Goal: Transaction & Acquisition: Book appointment/travel/reservation

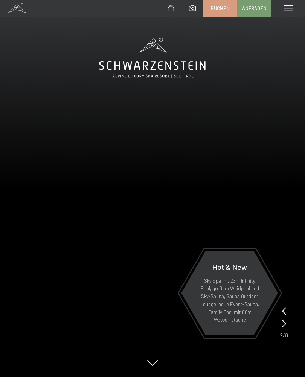
click at [290, 308] on video at bounding box center [152, 188] width 305 height 377
click at [285, 320] on icon at bounding box center [284, 323] width 4 height 8
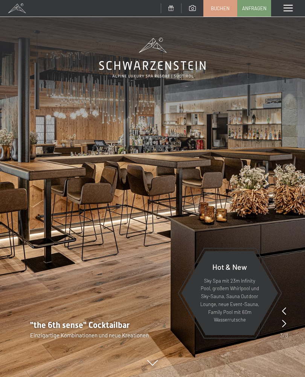
click at [285, 325] on icon at bounding box center [284, 323] width 4 height 8
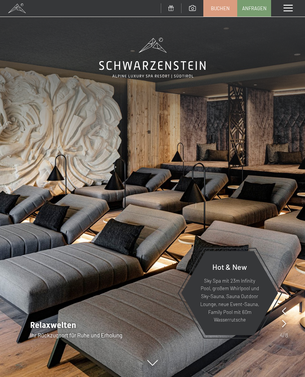
click at [286, 321] on icon at bounding box center [284, 323] width 4 height 8
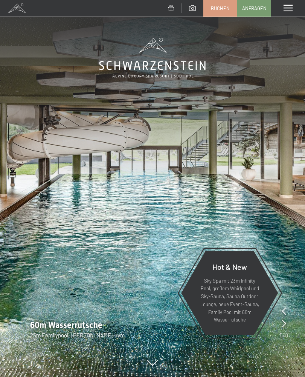
click at [286, 323] on icon at bounding box center [284, 323] width 4 height 8
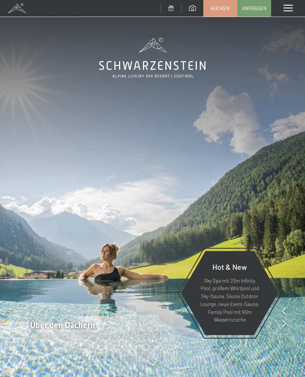
click at [291, 5] on span at bounding box center [288, 8] width 9 height 7
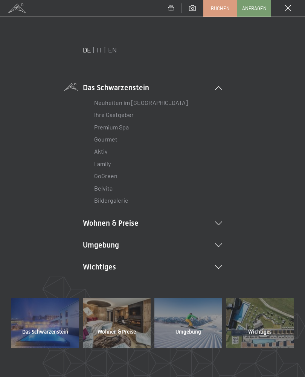
click at [166, 100] on link "Neuheiten im [GEOGRAPHIC_DATA]" at bounding box center [141, 102] width 94 height 7
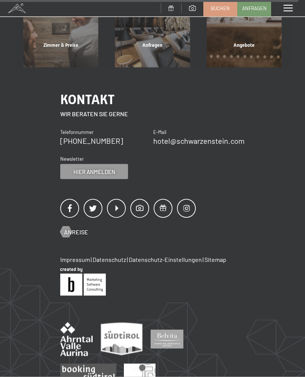
scroll to position [1647, 0]
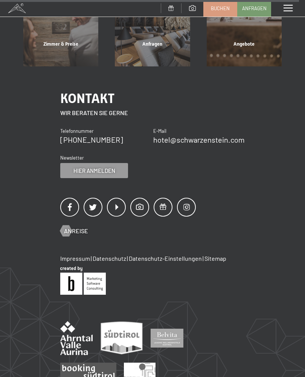
click at [81, 214] on span "Einwilligung Marketing*" at bounding box center [111, 210] width 62 height 8
click at [76, 214] on input "Einwilligung Marketing*" at bounding box center [72, 210] width 8 height 8
checkbox input "false"
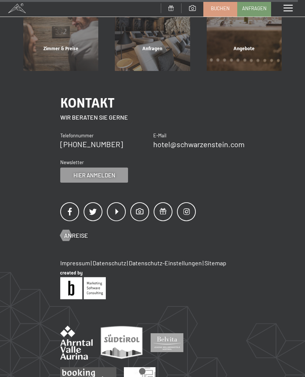
scroll to position [1642, 0]
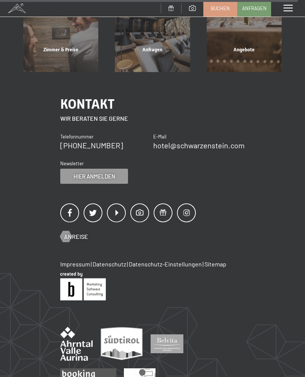
click at [69, 231] on div at bounding box center [66, 236] width 6 height 11
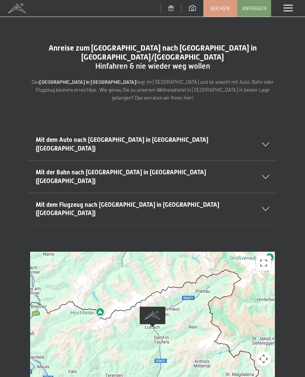
click at [268, 143] on icon at bounding box center [265, 145] width 7 height 4
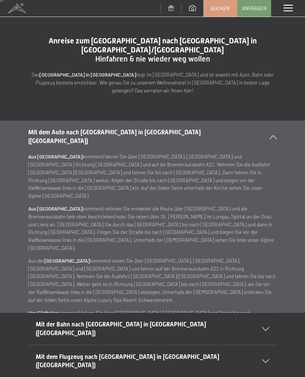
scroll to position [7, 0]
click at [273, 121] on div "Mit dem Auto nach Luttach in Südtirol (Italien)" at bounding box center [152, 137] width 249 height 32
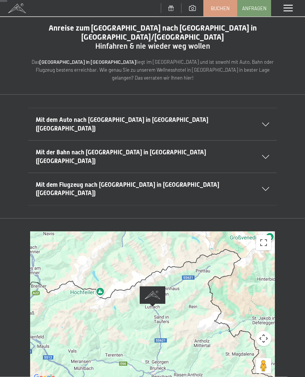
scroll to position [0, 0]
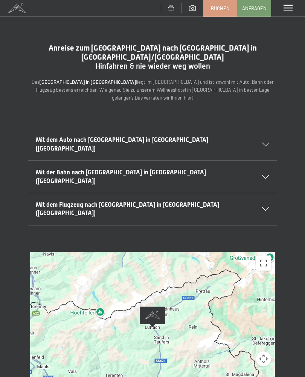
click at [290, 7] on span at bounding box center [288, 8] width 9 height 7
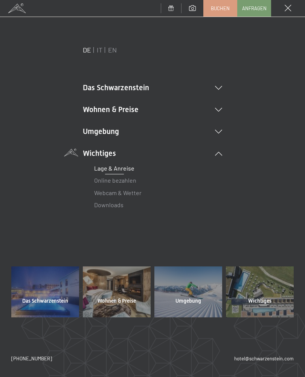
click at [222, 106] on li "Wohnen & Preise Inklusivleistungen Zimmer & Preise Liste Angebote Liste Familie…" at bounding box center [152, 109] width 139 height 11
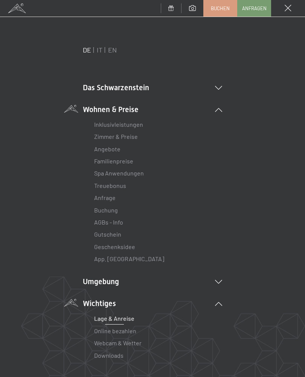
click at [117, 149] on link "Angebote" at bounding box center [107, 148] width 26 height 7
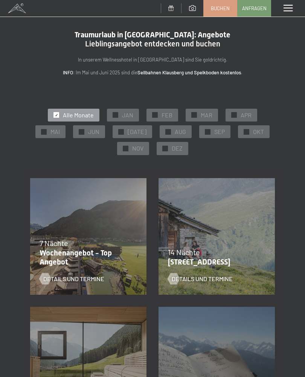
click at [136, 146] on span "NOV" at bounding box center [137, 148] width 11 height 8
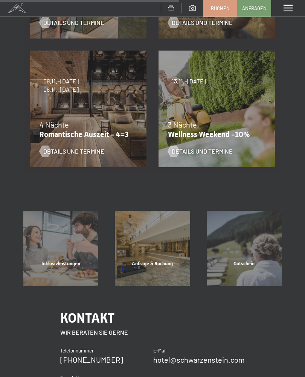
scroll to position [382, 0]
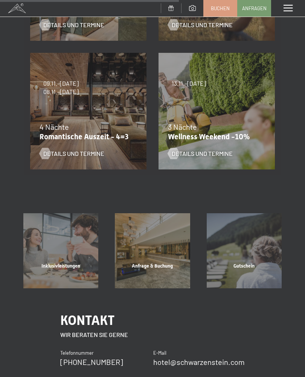
click at [59, 263] on span "Inklusivleistungen" at bounding box center [60, 266] width 39 height 6
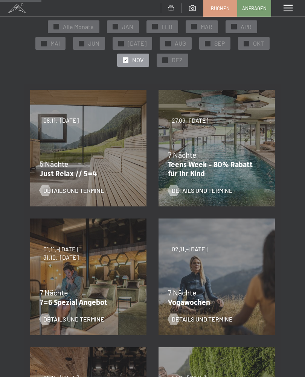
scroll to position [89, 0]
click at [81, 132] on div "07.09.–03.10.2025 21.12.–26.12.2025 11.01.–23.01.2026 08.03.–27.03.2026 08.11.–…" at bounding box center [88, 147] width 129 height 129
click at [71, 187] on span "Details und Termine" at bounding box center [73, 190] width 61 height 8
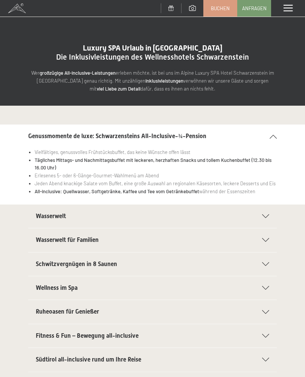
click at [277, 128] on div "Genussmomente de luxe: Schwarzensteins All-Inclusive-¾-Pension" at bounding box center [152, 135] width 249 height 23
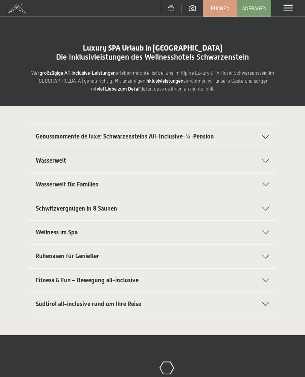
click at [265, 299] on div "Südtirol all-inclusive rund um Ihre Reise" at bounding box center [153, 303] width 234 height 23
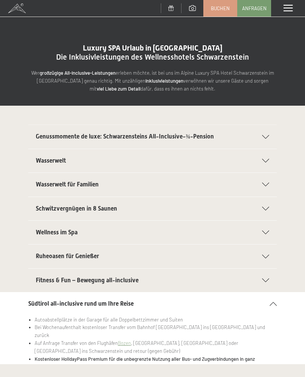
click at [276, 294] on div "Südtirol all-inclusive rund um Ihre Reise" at bounding box center [152, 303] width 249 height 23
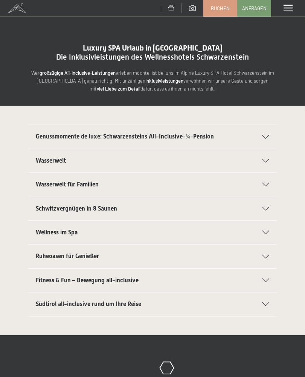
click at [268, 268] on div "Fitness & Fun – Bewegung all-inclusive" at bounding box center [153, 279] width 234 height 23
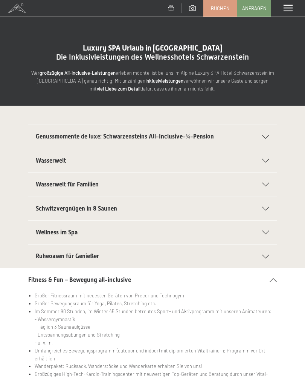
click at [273, 279] on icon at bounding box center [273, 280] width 7 height 4
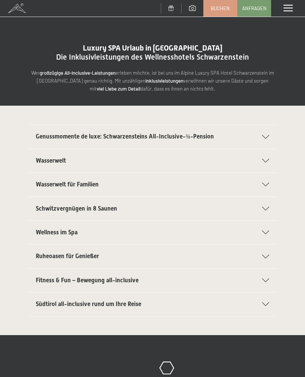
click at [269, 155] on div "Wasserwelt" at bounding box center [153, 160] width 234 height 23
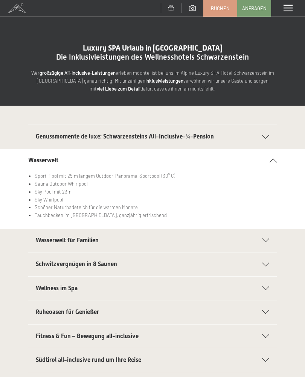
click at [276, 156] on div "Wasserwelt" at bounding box center [152, 160] width 249 height 23
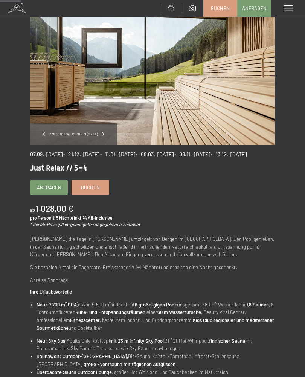
scroll to position [43, 0]
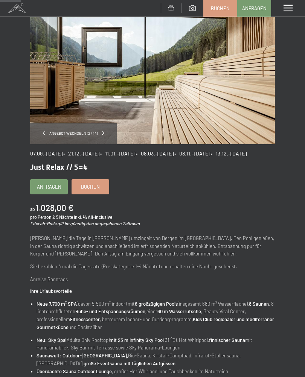
click at [210, 150] on span "• 08.11.–04.12.2026" at bounding box center [193, 153] width 36 height 6
click at [291, 9] on span at bounding box center [288, 8] width 9 height 7
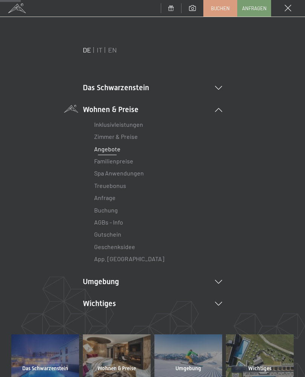
click at [137, 139] on link "Zimmer & Preise" at bounding box center [116, 136] width 44 height 7
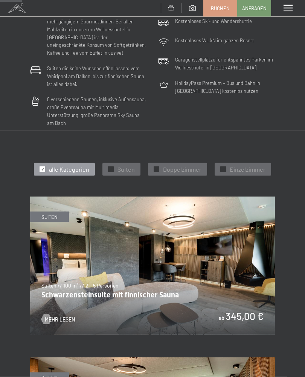
scroll to position [212, 0]
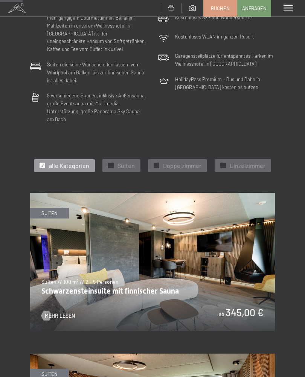
click at [185, 161] on span "Doppelzimmer" at bounding box center [182, 165] width 38 height 8
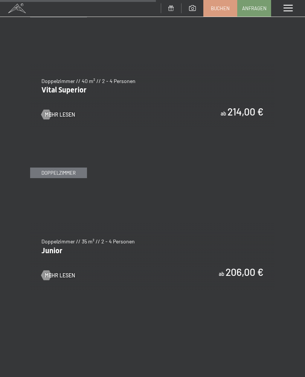
scroll to position [734, 0]
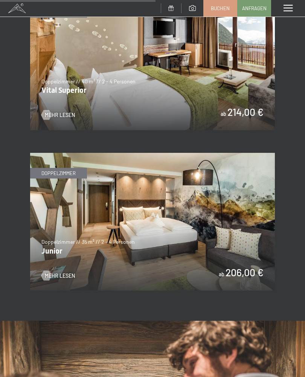
click at [64, 163] on img at bounding box center [152, 222] width 245 height 138
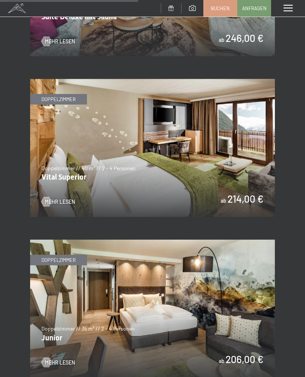
scroll to position [647, 0]
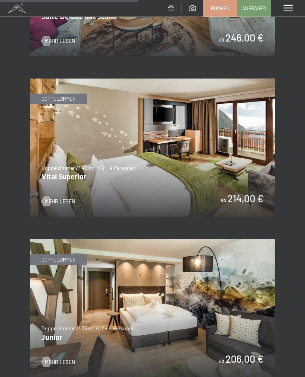
click at [60, 198] on span "Mehr Lesen" at bounding box center [60, 202] width 30 height 8
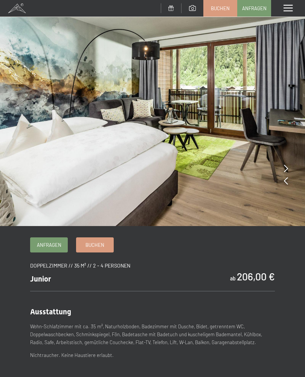
click at [288, 165] on icon at bounding box center [286, 168] width 4 height 8
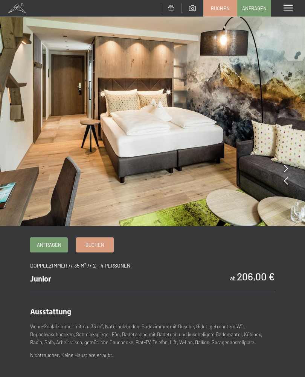
click at [286, 167] on icon at bounding box center [286, 168] width 4 height 8
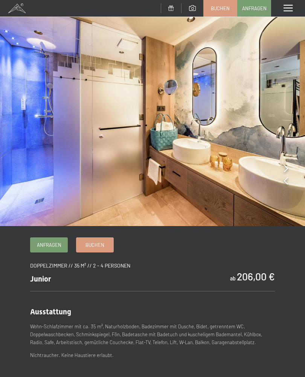
click at [286, 164] on div at bounding box center [286, 168] width 4 height 11
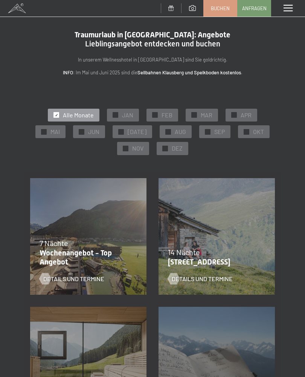
click at [138, 149] on span "NOV" at bounding box center [137, 148] width 11 height 8
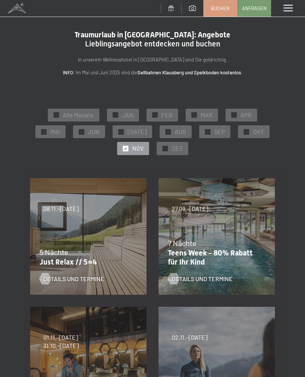
click at [208, 112] on span "MAR" at bounding box center [207, 115] width 12 height 8
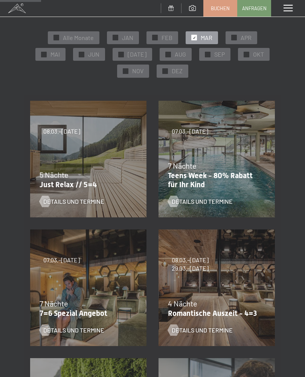
scroll to position [80, 0]
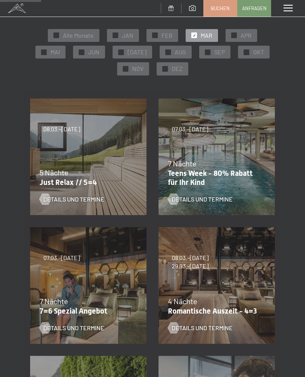
click at [48, 196] on div at bounding box center [45, 198] width 6 height 11
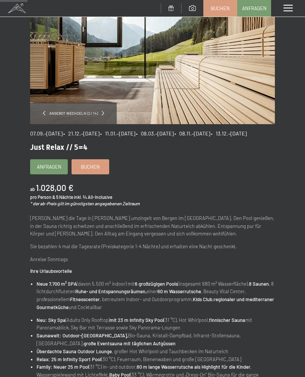
scroll to position [63, 0]
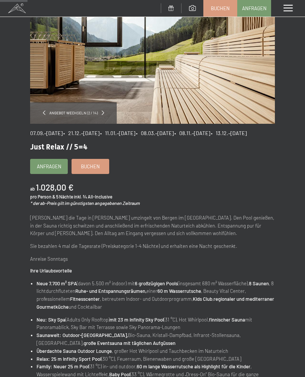
click at [290, 6] on span at bounding box center [288, 8] width 9 height 7
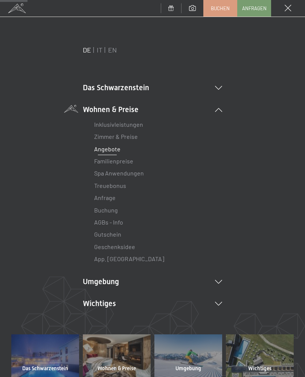
click at [134, 135] on link "Zimmer & Preise" at bounding box center [116, 136] width 44 height 7
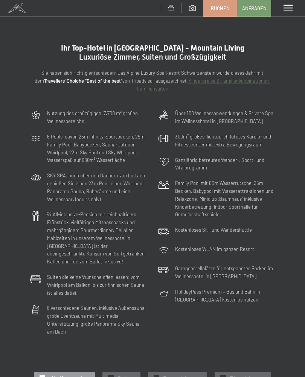
click at [289, 7] on span at bounding box center [288, 8] width 9 height 7
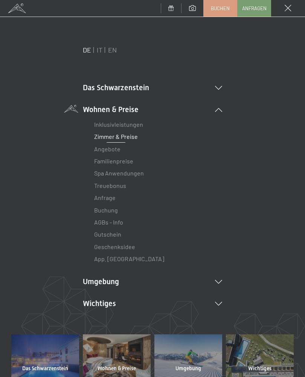
click at [114, 149] on link "Angebote" at bounding box center [107, 148] width 26 height 7
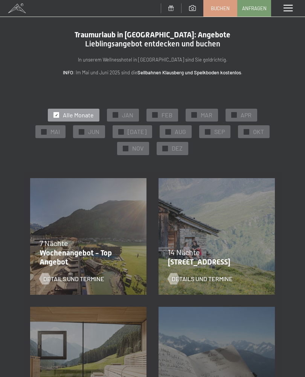
click at [210, 112] on span "MAR" at bounding box center [207, 115] width 12 height 8
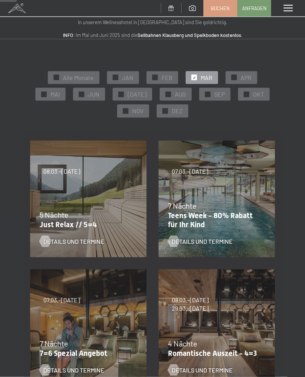
scroll to position [42, 0]
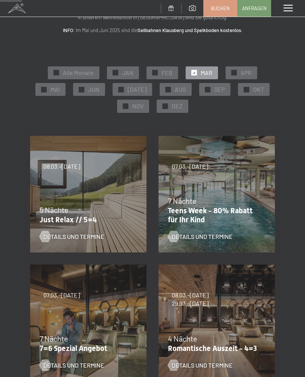
click at [47, 233] on div at bounding box center [45, 236] width 6 height 11
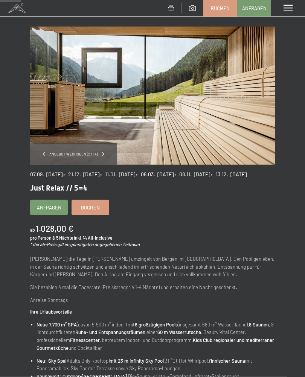
scroll to position [21, 0]
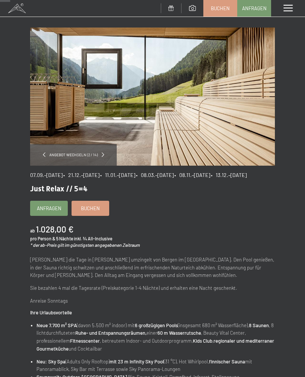
click at [75, 154] on span "Angebot wechseln (2 / 14)" at bounding box center [74, 154] width 56 height 5
click at [106, 152] on div "Angebot wechseln (2 / 14)" at bounding box center [73, 154] width 87 height 21
click at [46, 153] on span "Angebot wechseln (2 / 14)" at bounding box center [74, 154] width 56 height 5
click at [106, 151] on div "Angebot wechseln (2 / 14)" at bounding box center [73, 154] width 87 height 21
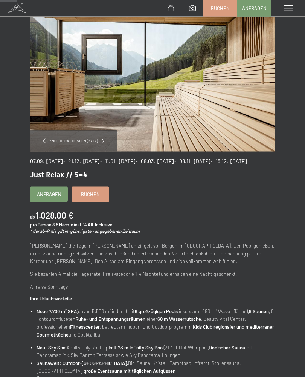
scroll to position [37, 0]
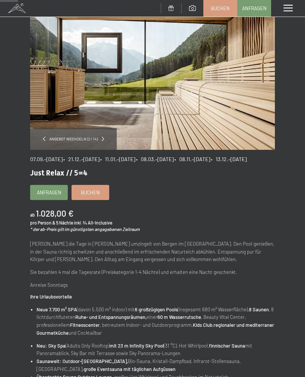
click at [174, 157] on span "• 08.03.–[DATE]" at bounding box center [155, 159] width 38 height 6
click at [198, 154] on div "07.09.–[DATE] • 21.12.–[DATE] • 11.01.–[DATE] • 08.03.–[DATE] • 08.11.–[DATE] •…" at bounding box center [152, 361] width 245 height 422
click at [174, 158] on span "• 08.03.–[DATE]" at bounding box center [155, 159] width 38 height 6
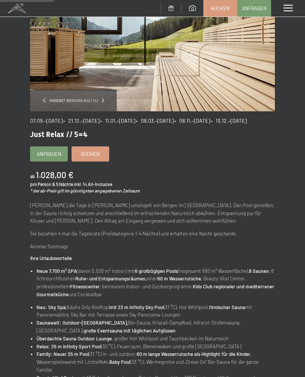
scroll to position [0, 0]
